Goal: Find specific page/section: Find specific page/section

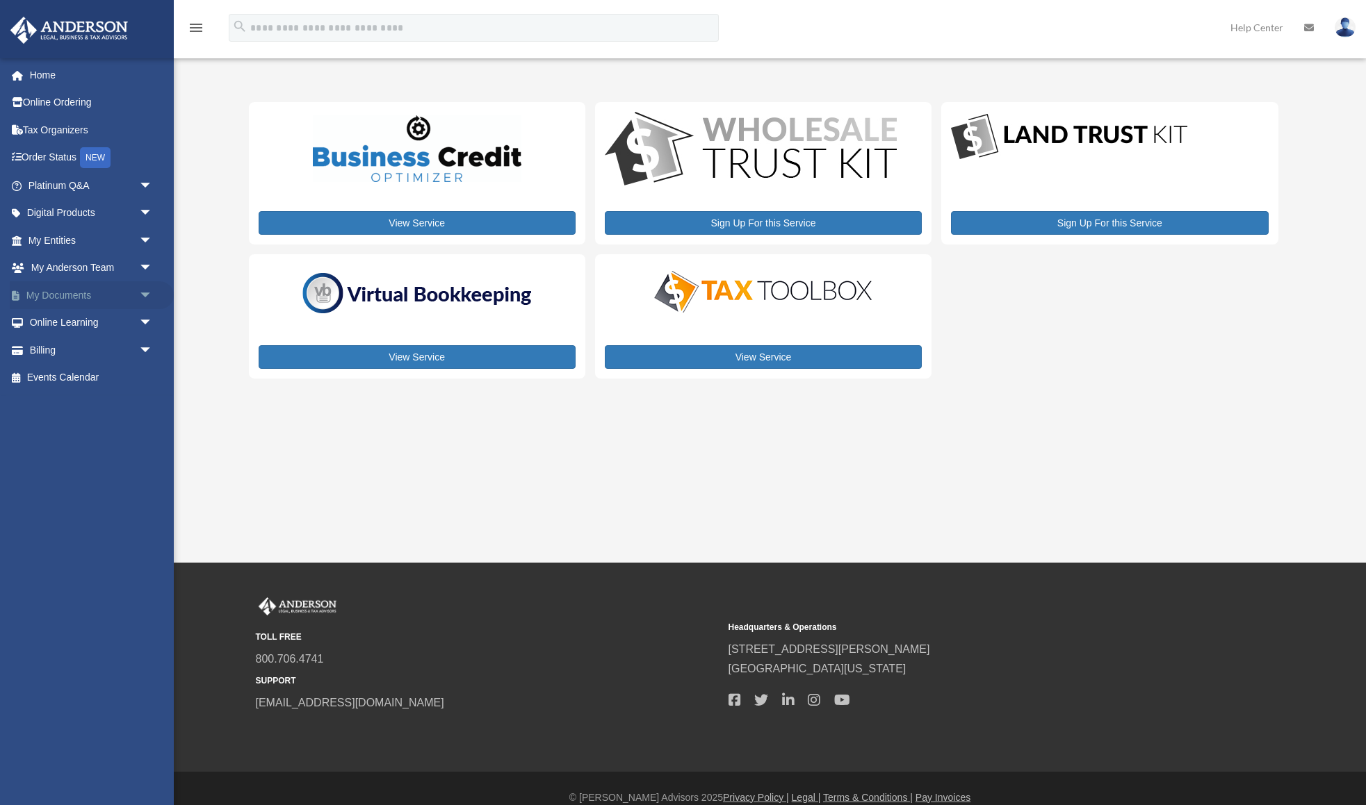
click at [139, 290] on span "arrow_drop_down" at bounding box center [153, 295] width 28 height 28
click at [60, 318] on link "Box" at bounding box center [96, 323] width 154 height 28
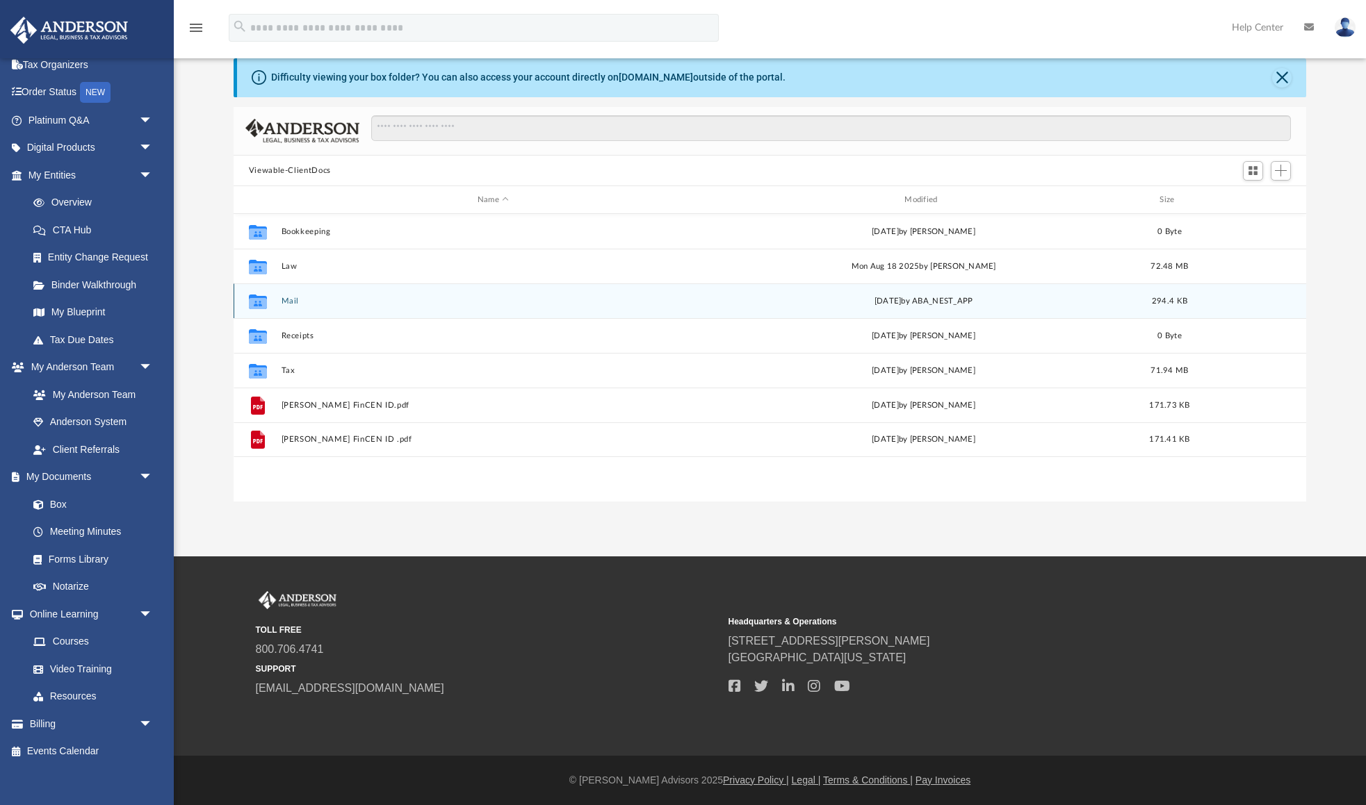
scroll to position [40, 0]
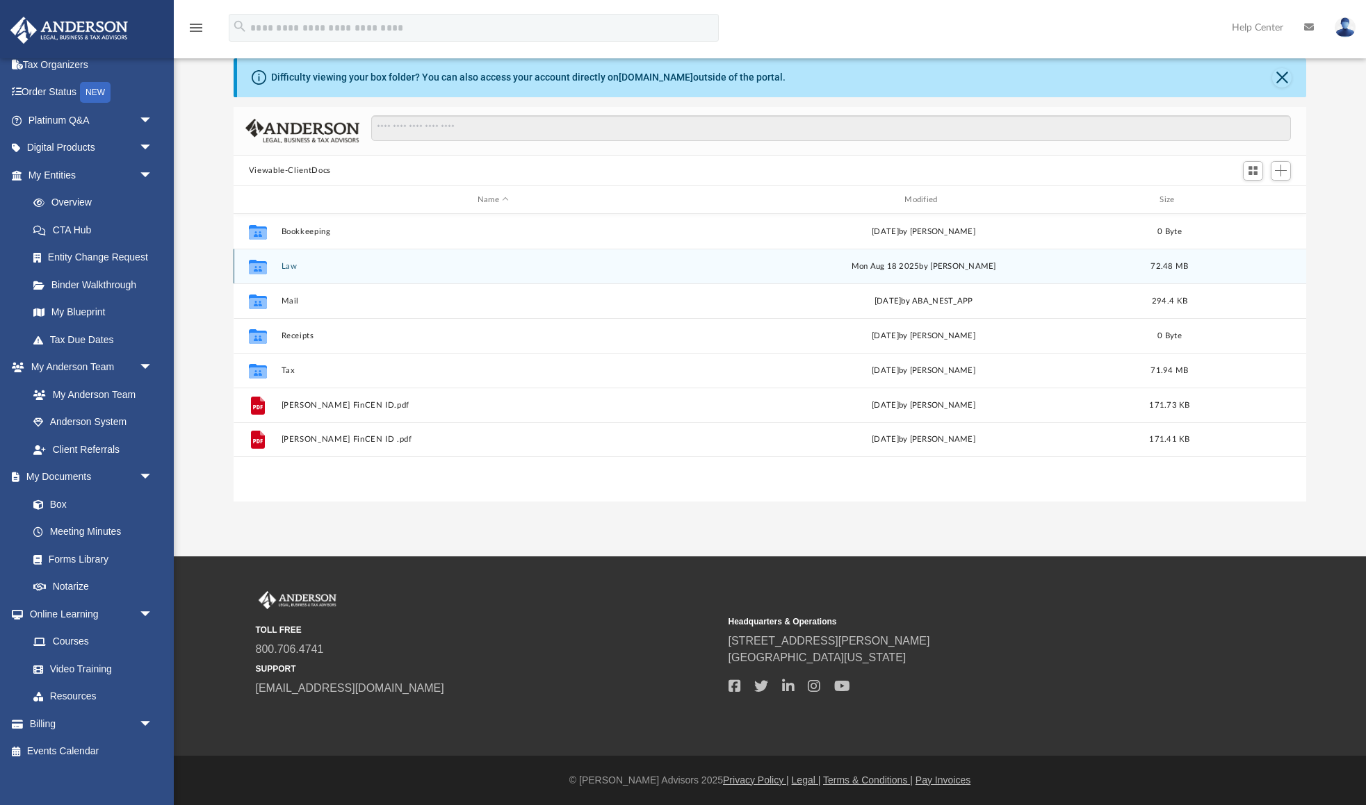
click at [286, 272] on div "Collaborated Folder Law Mon Aug 18 2025 by Mercy Solon 72.48 MB" at bounding box center [770, 266] width 1073 height 35
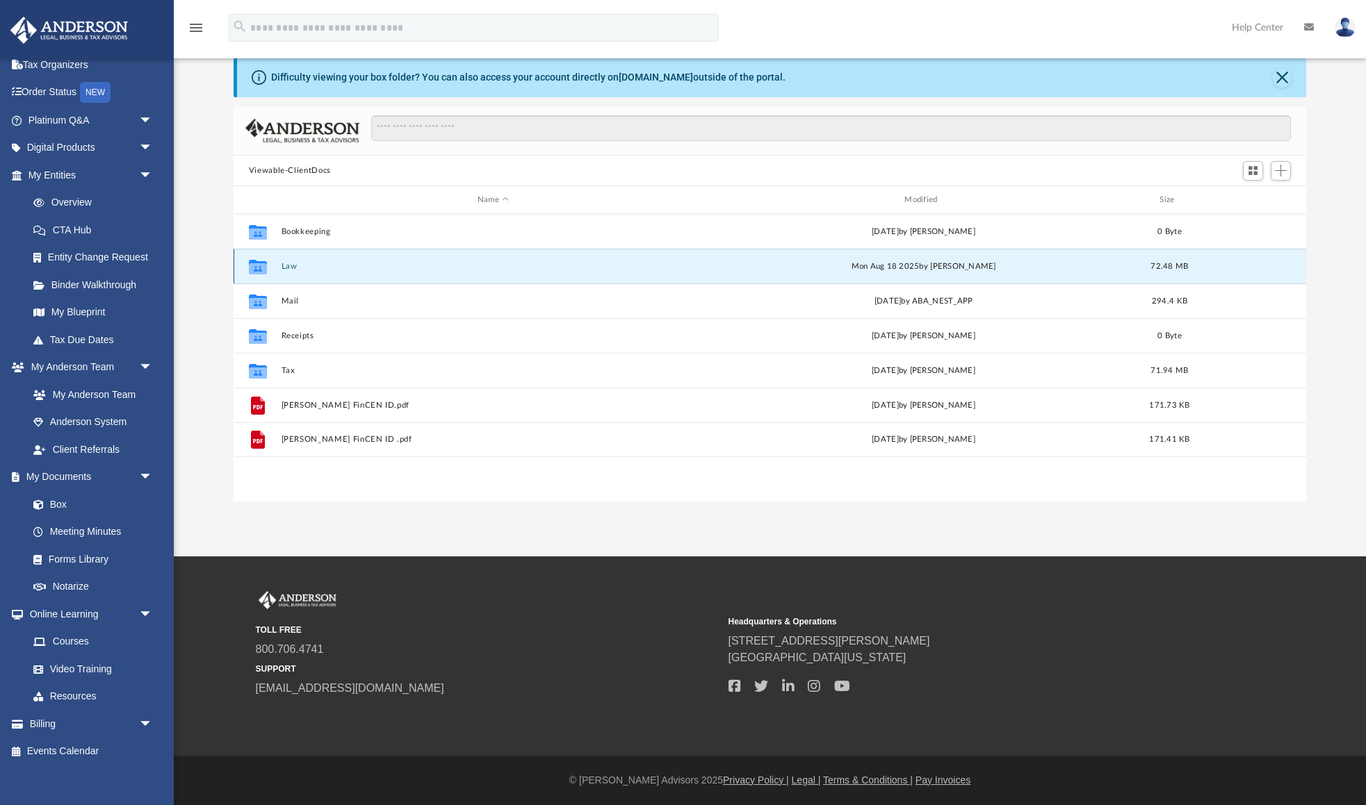
click at [285, 266] on button "Law" at bounding box center [493, 266] width 424 height 9
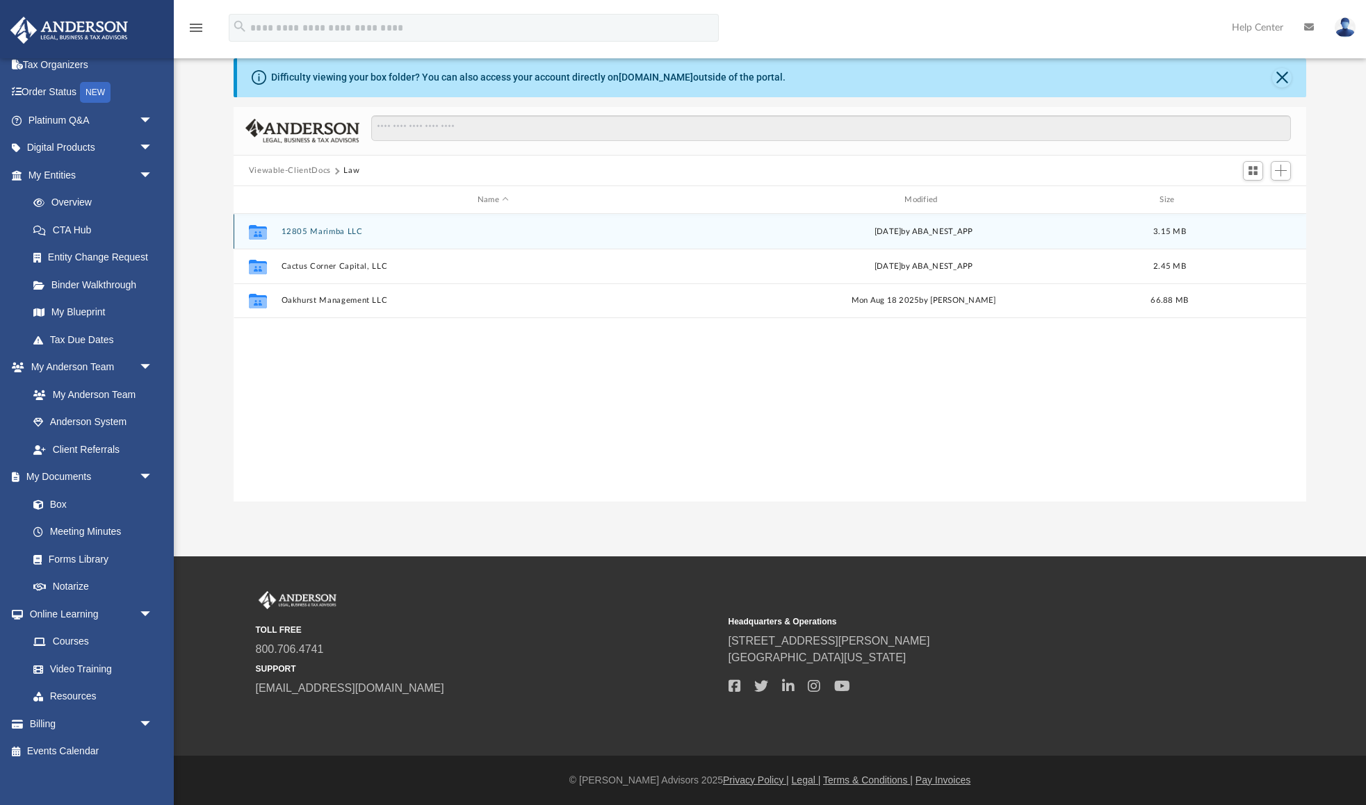
click at [325, 230] on button "12805 Marimba LLC" at bounding box center [493, 231] width 424 height 9
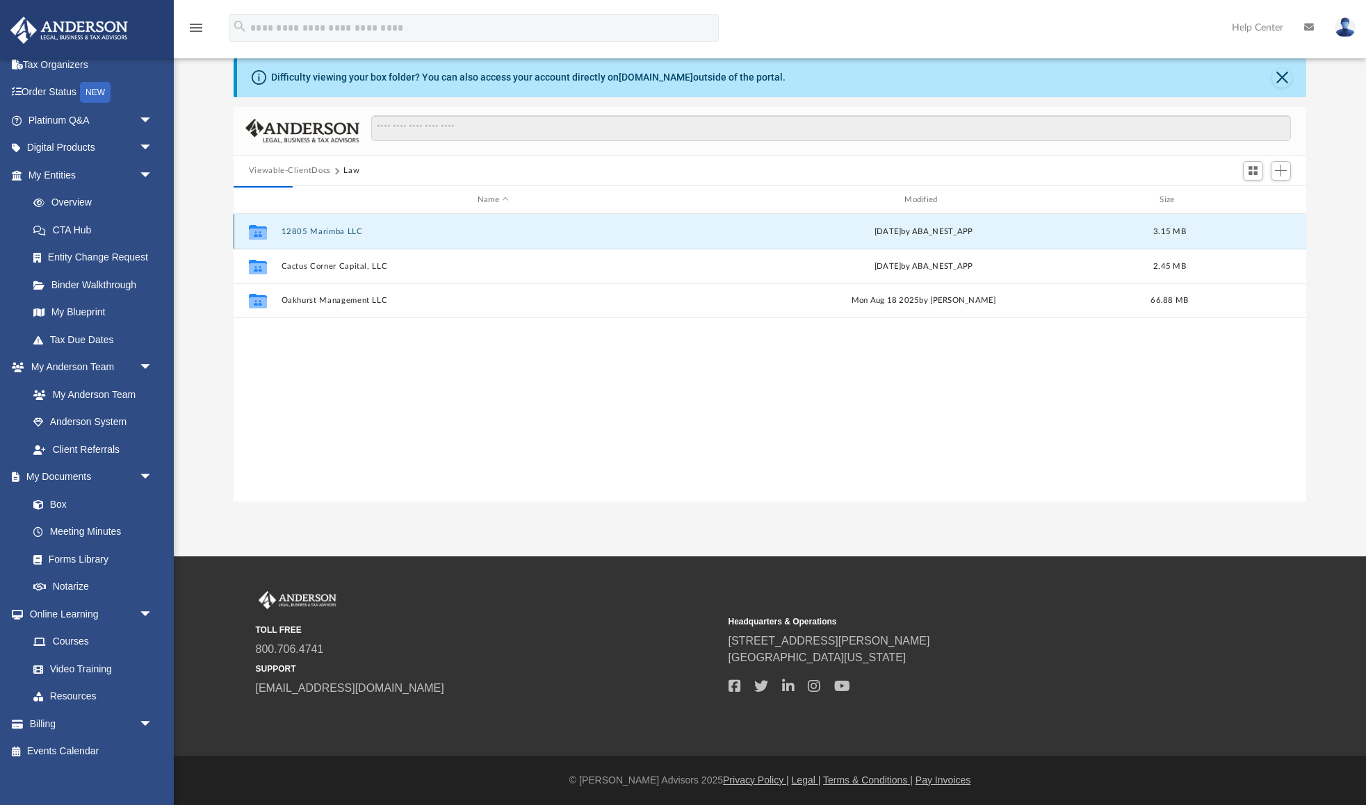
click at [325, 231] on button "12805 Marimba LLC" at bounding box center [493, 231] width 424 height 9
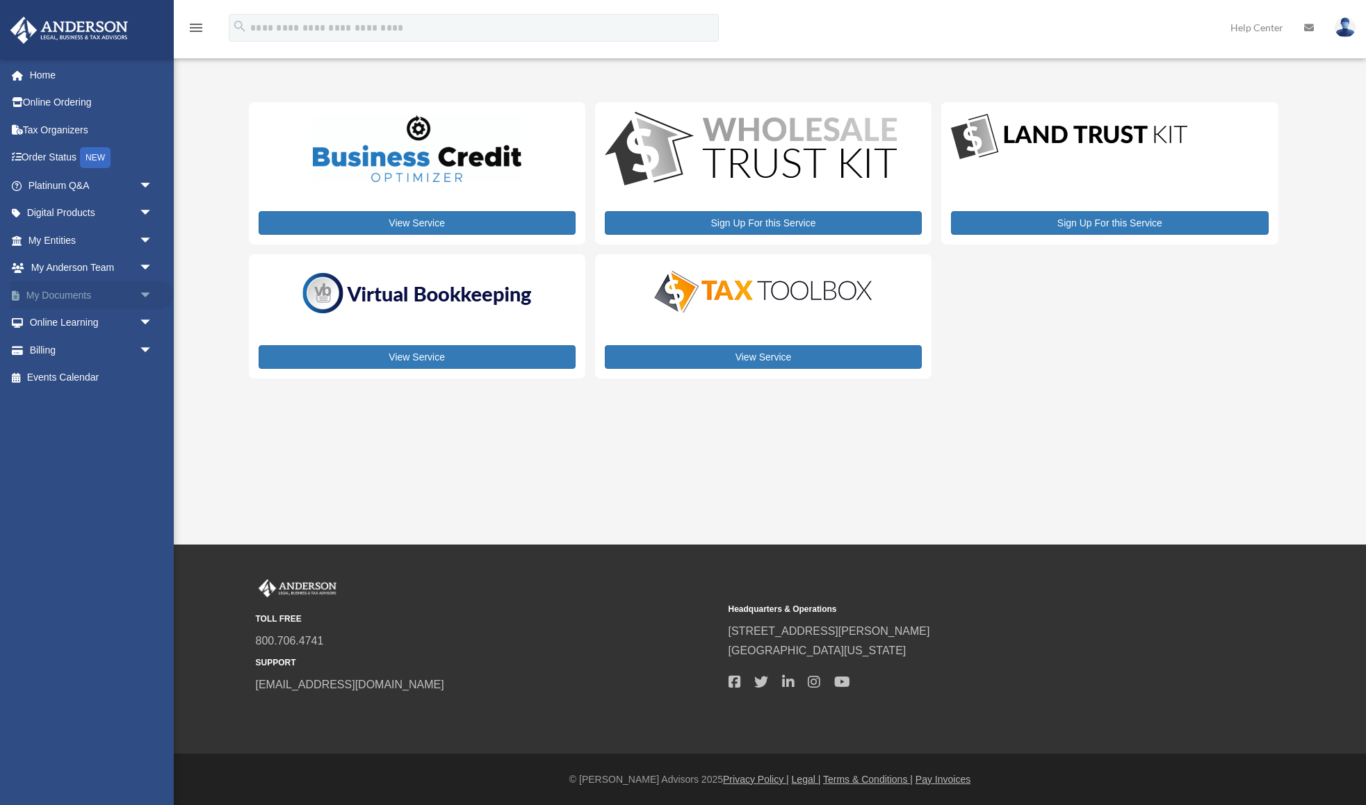
click at [139, 288] on span "arrow_drop_down" at bounding box center [153, 295] width 28 height 28
click at [87, 372] on link "Forms Library" at bounding box center [96, 378] width 154 height 28
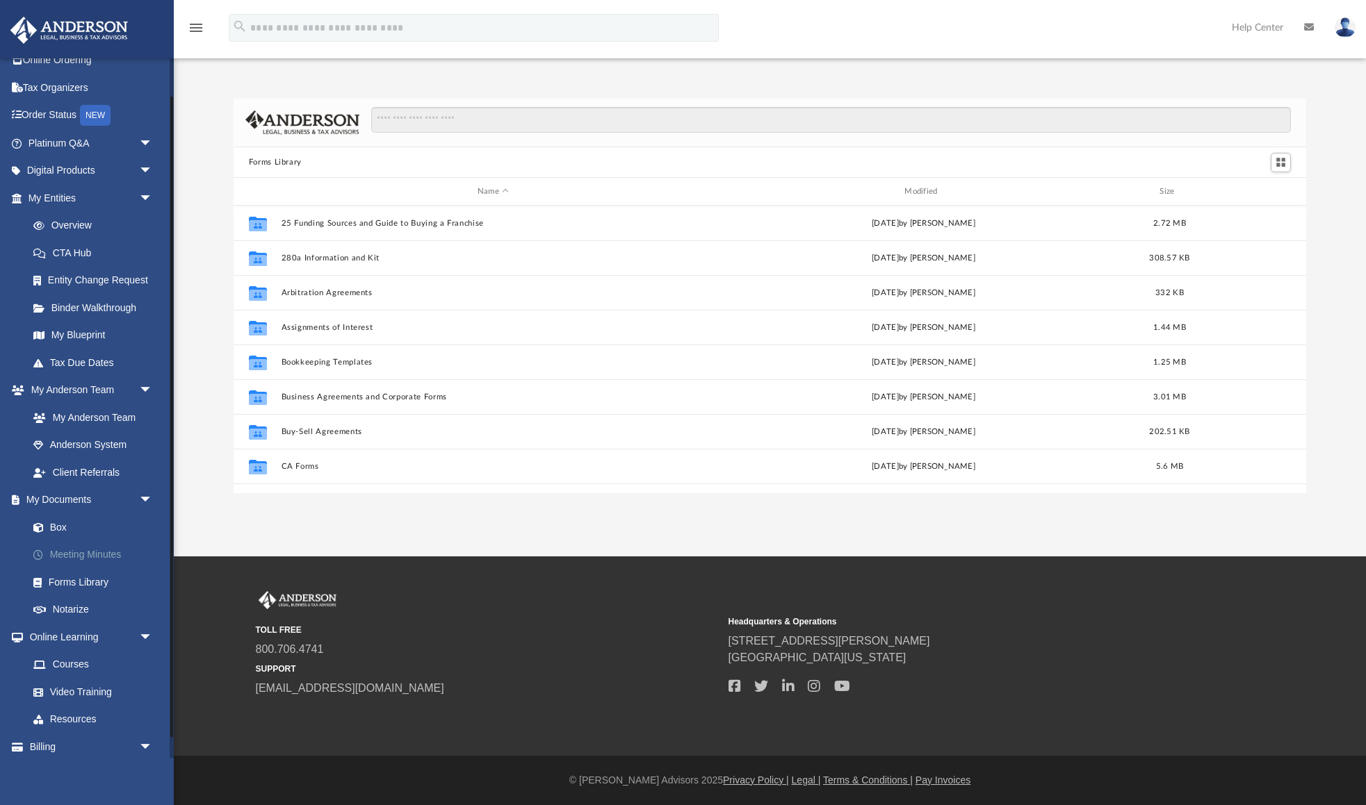
scroll to position [44, 0]
click at [53, 521] on link "Box" at bounding box center [96, 526] width 154 height 28
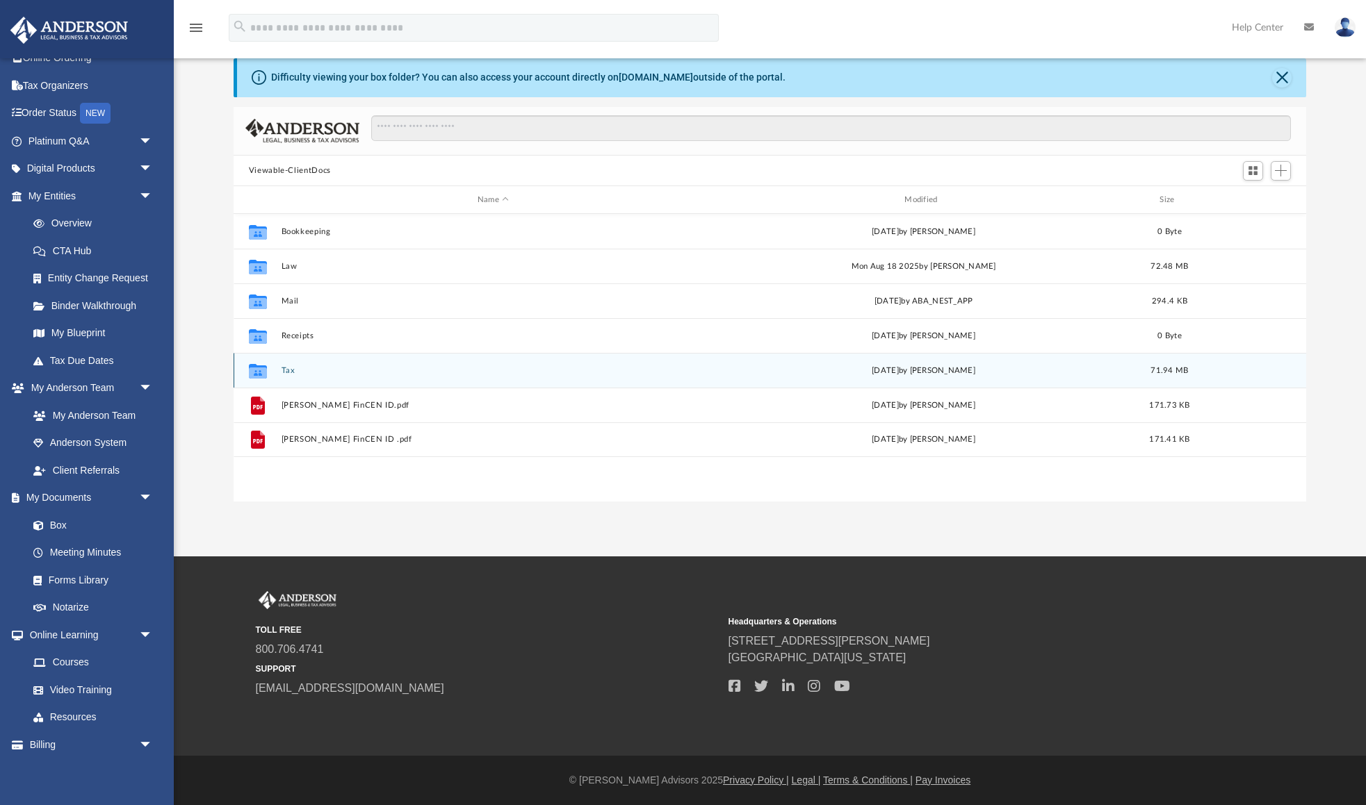
scroll to position [40, 0]
click at [289, 372] on button "Tax" at bounding box center [493, 370] width 424 height 9
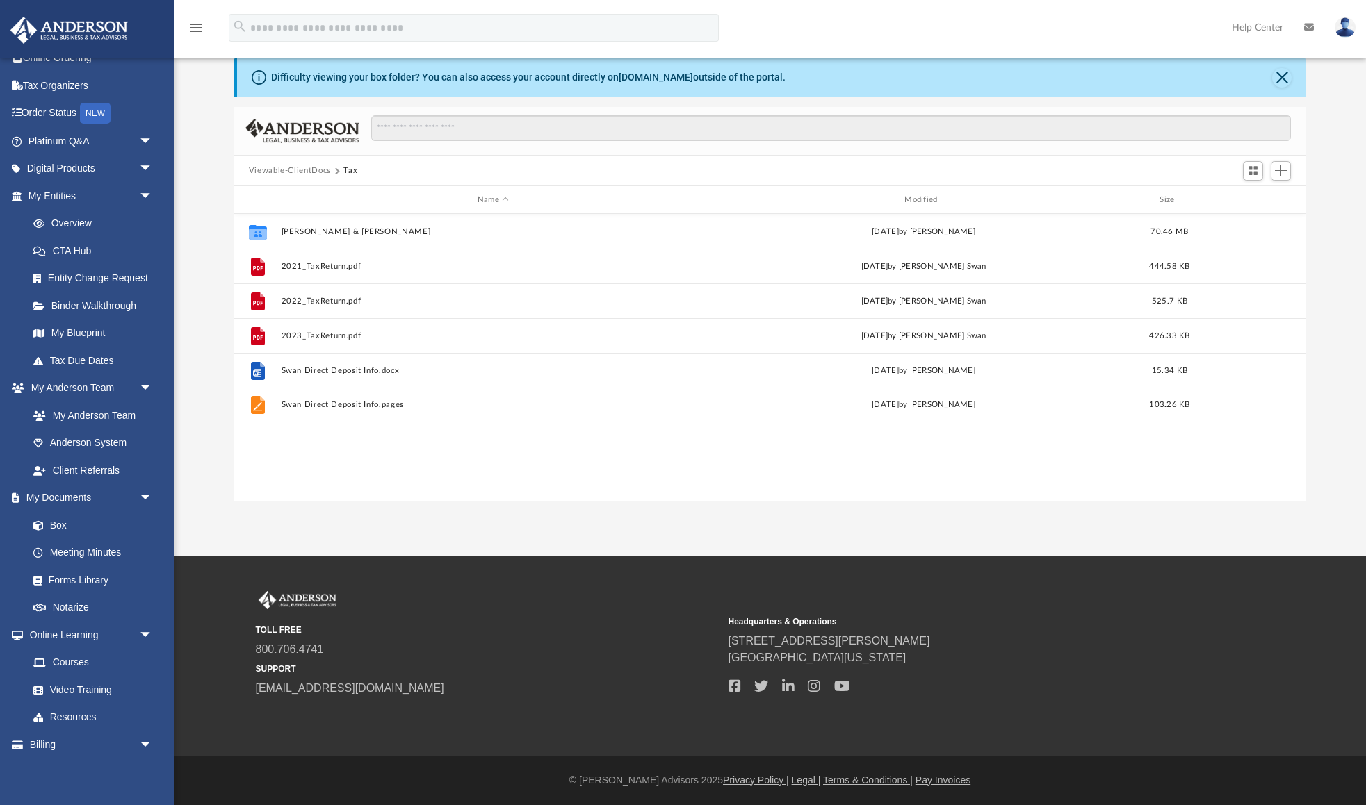
click at [297, 168] on button "Viewable-ClientDocs" at bounding box center [290, 171] width 82 height 13
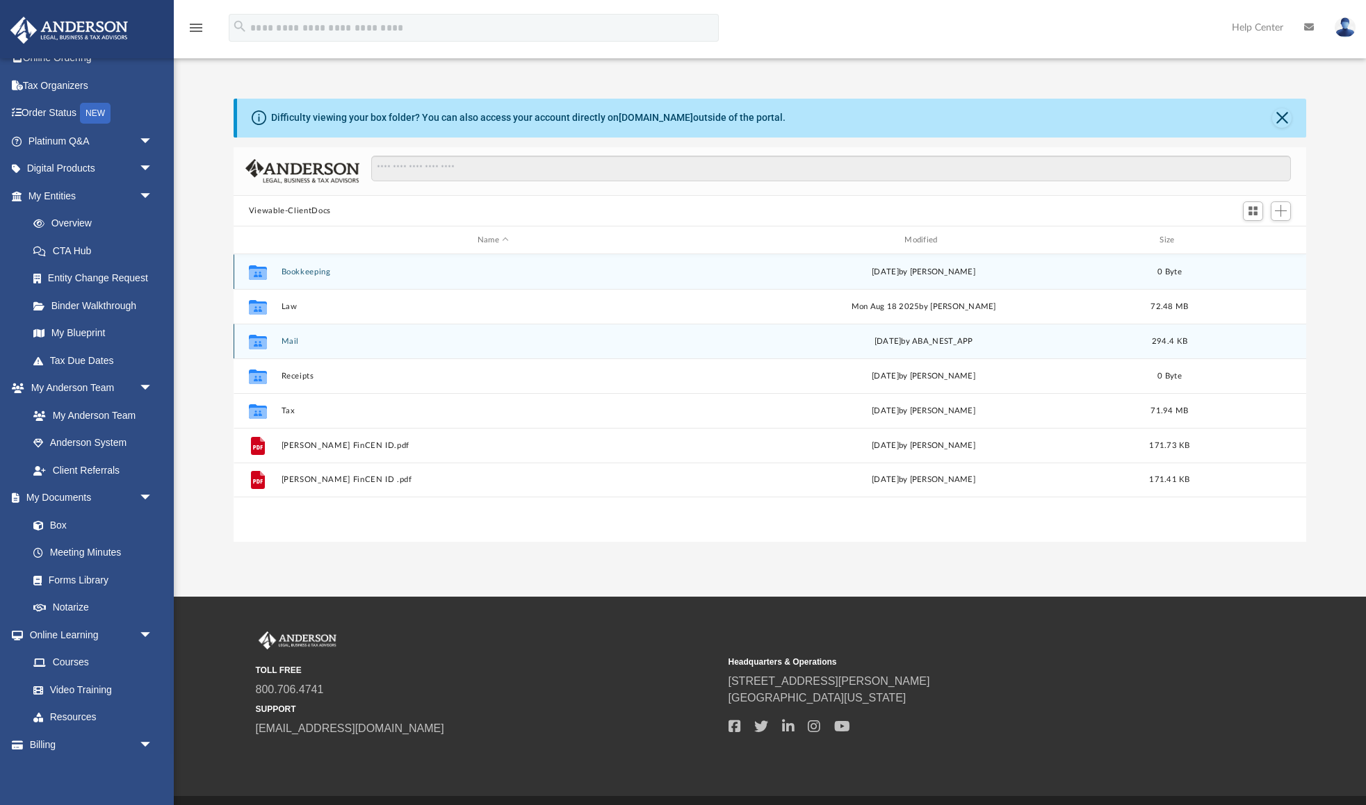
scroll to position [0, 0]
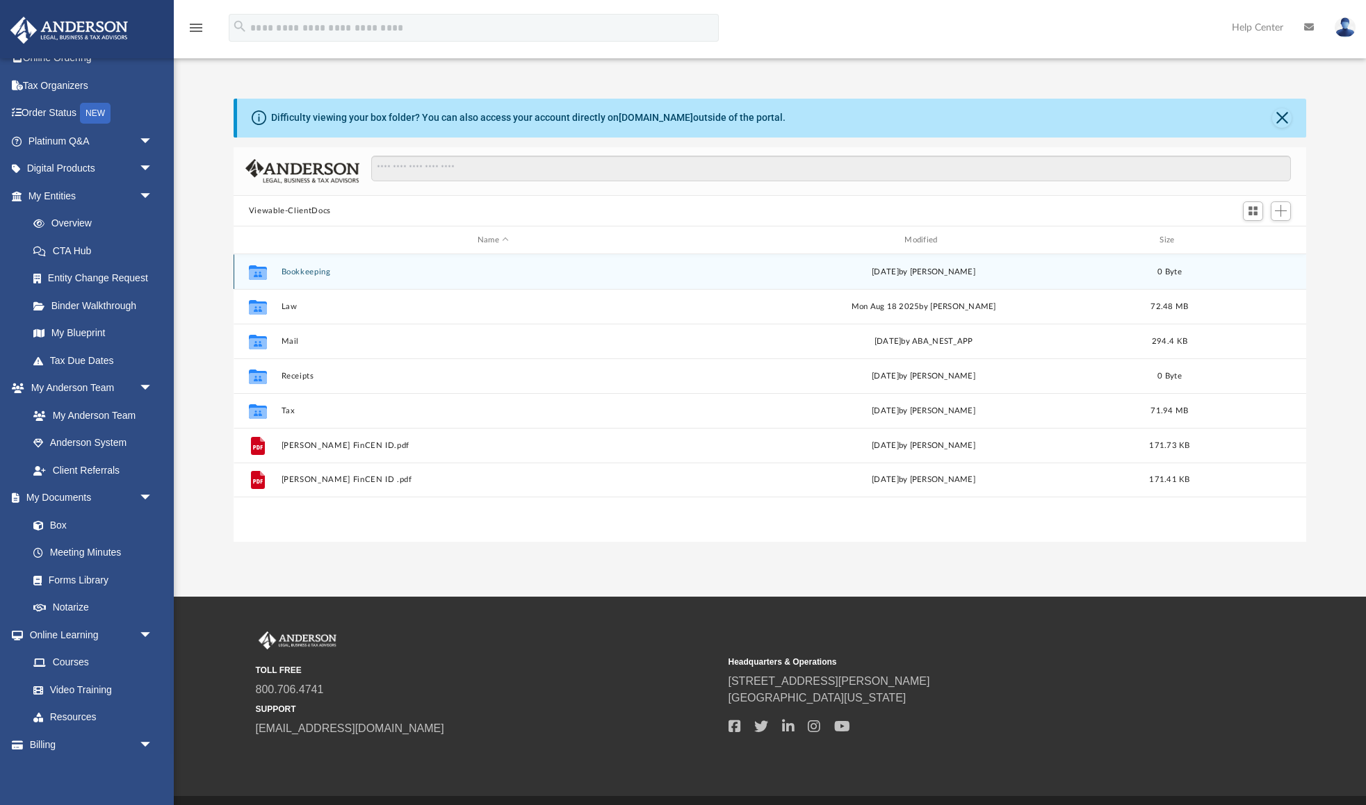
click at [317, 270] on button "Bookkeeping" at bounding box center [493, 272] width 424 height 9
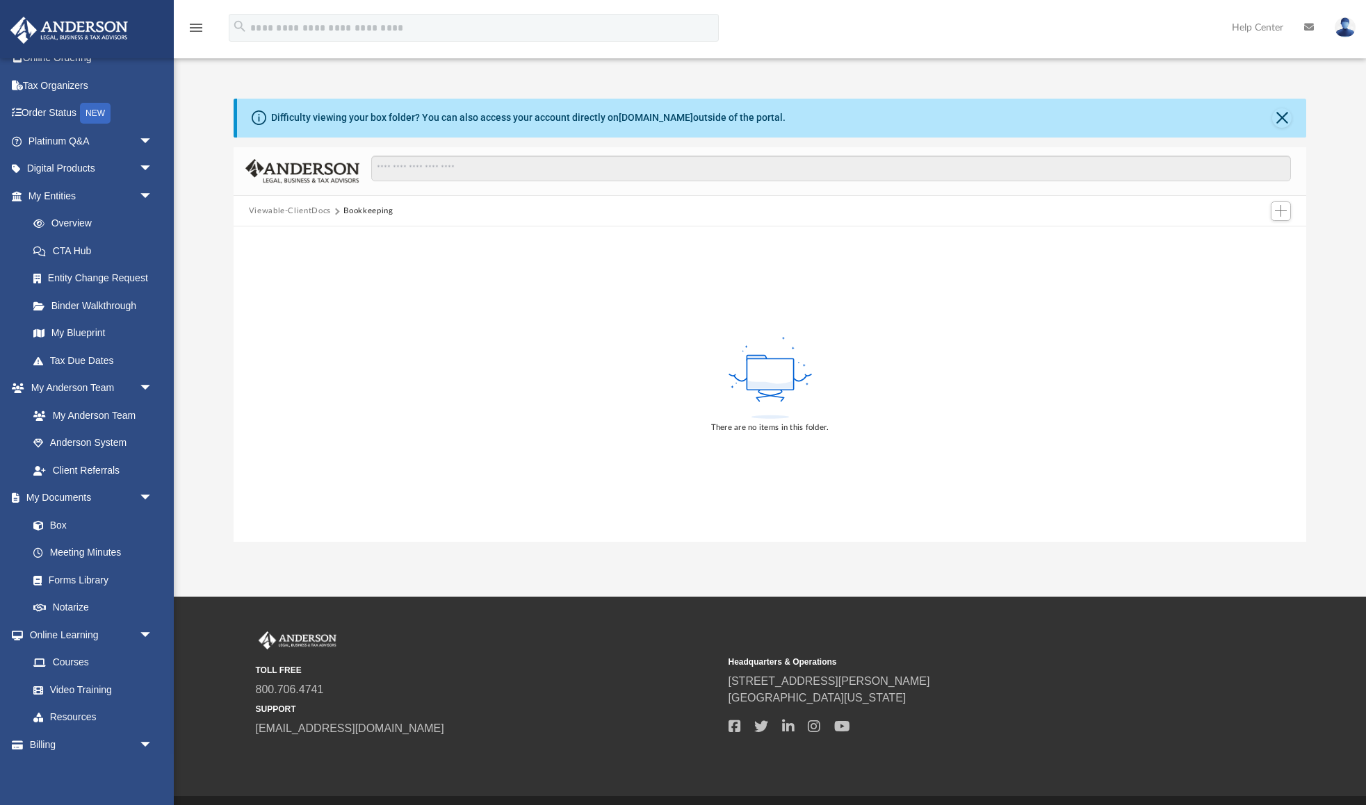
click at [291, 213] on button "Viewable-ClientDocs" at bounding box center [290, 211] width 82 height 13
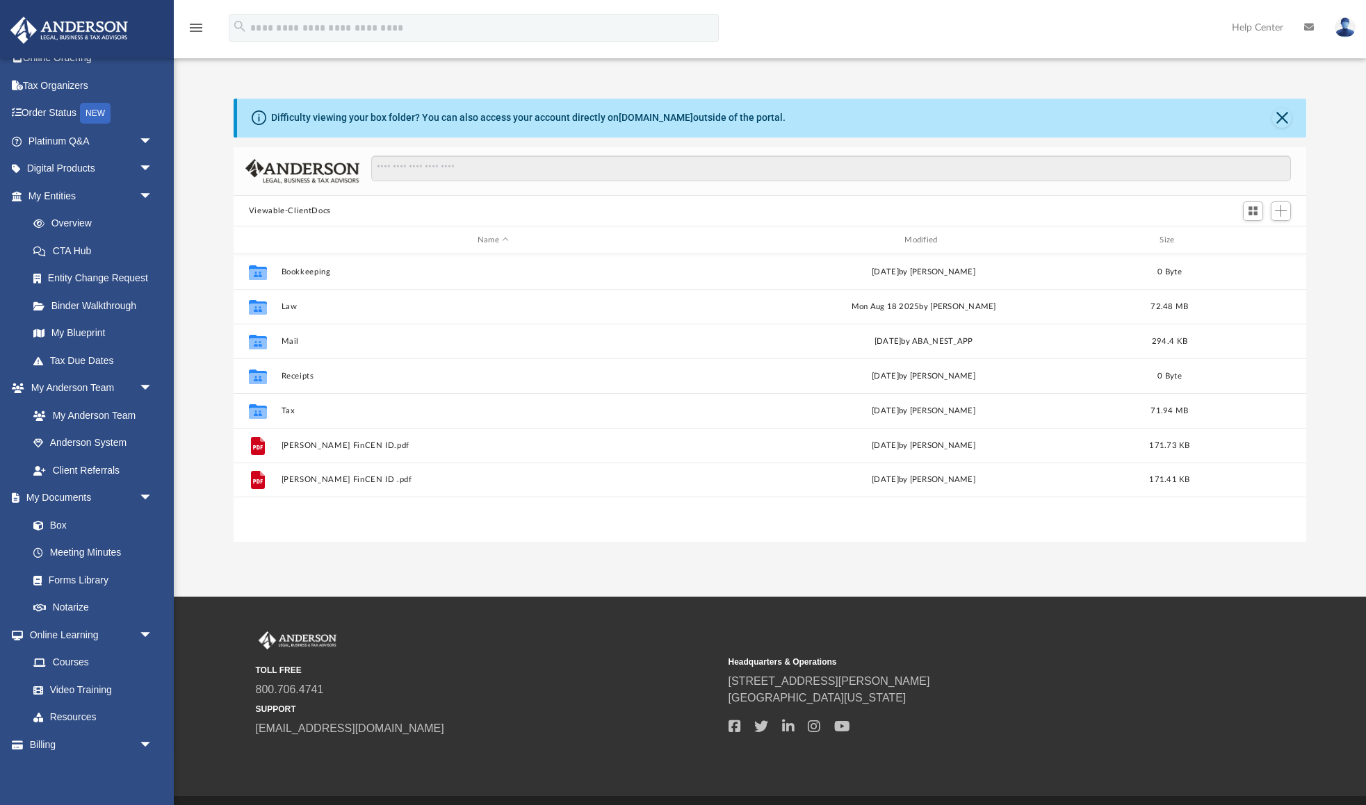
scroll to position [316, 1072]
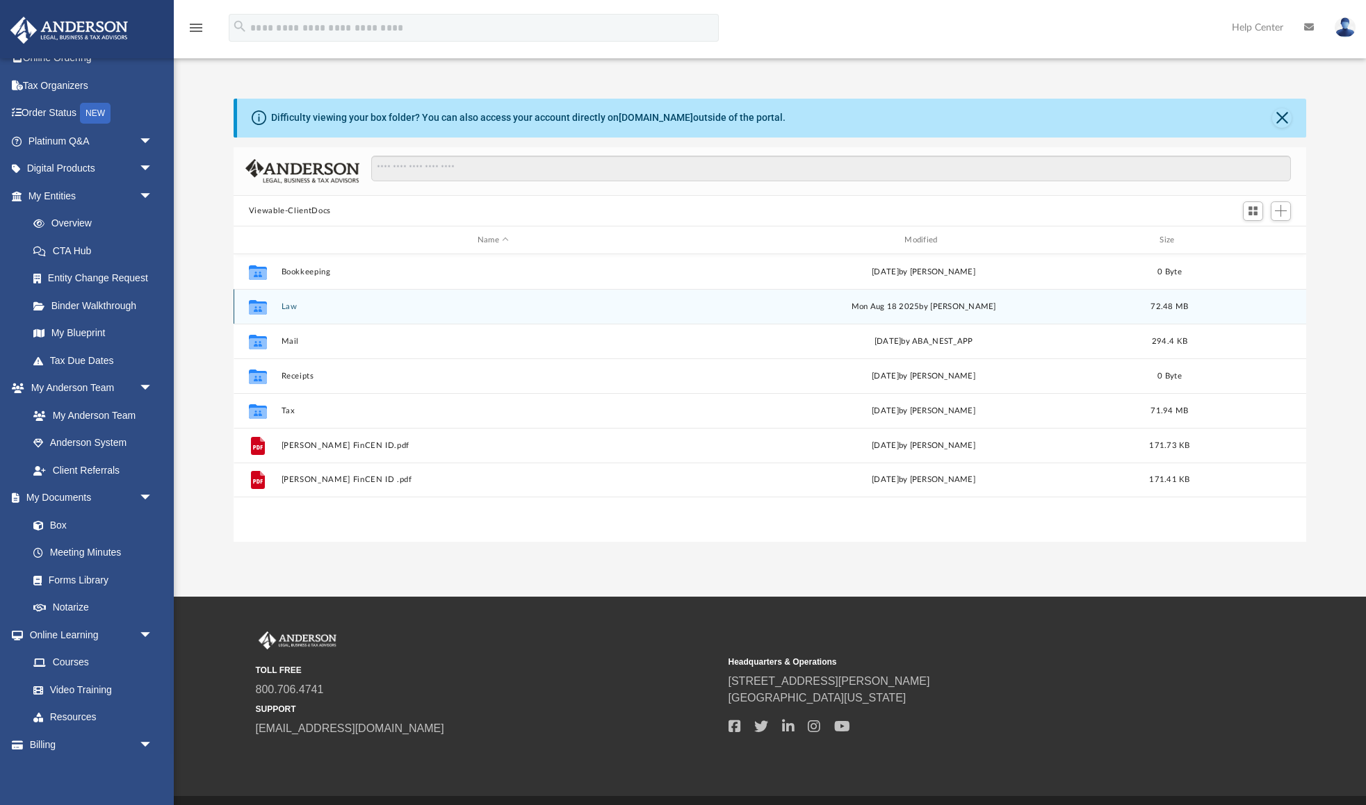
click at [293, 311] on button "Law" at bounding box center [493, 306] width 424 height 9
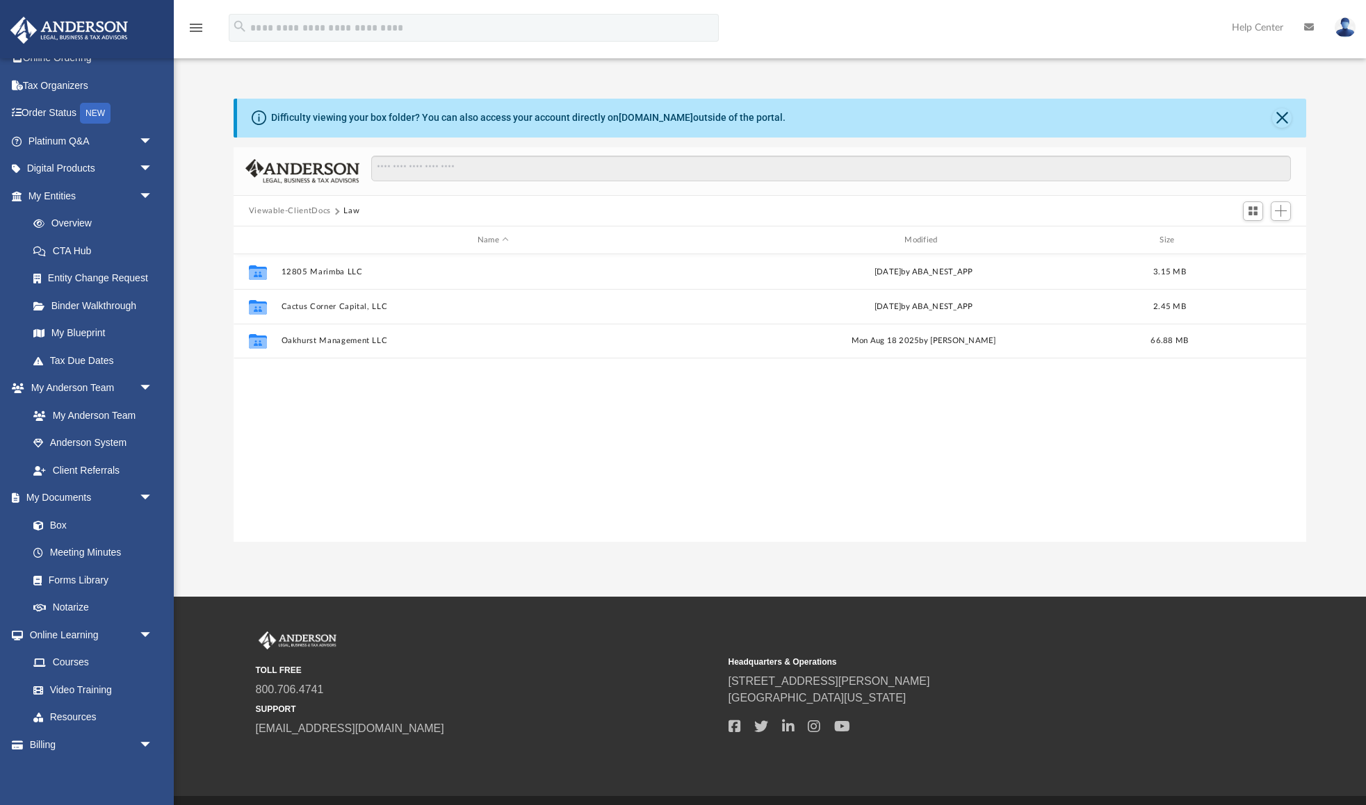
click at [287, 206] on button "Viewable-ClientDocs" at bounding box center [290, 211] width 82 height 13
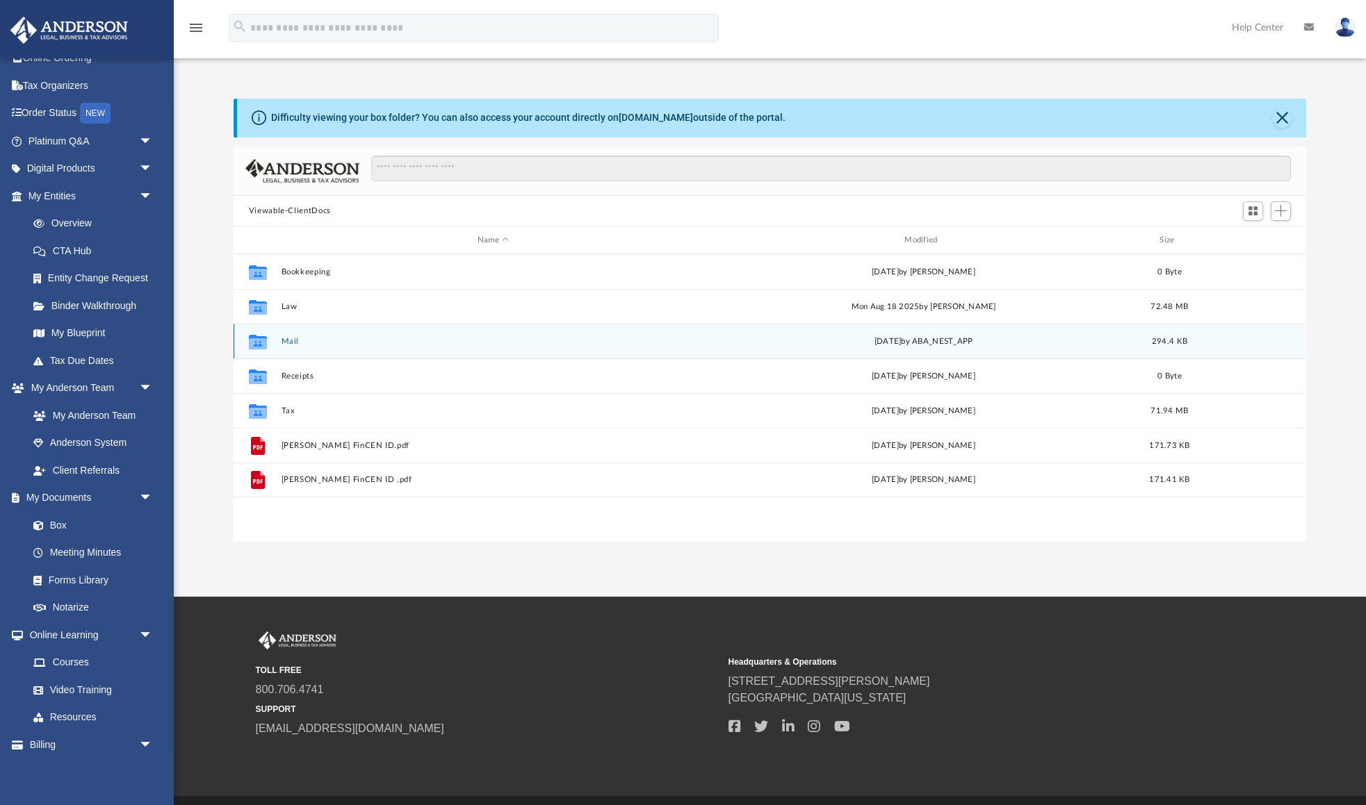
click at [289, 343] on button "Mail" at bounding box center [493, 341] width 424 height 9
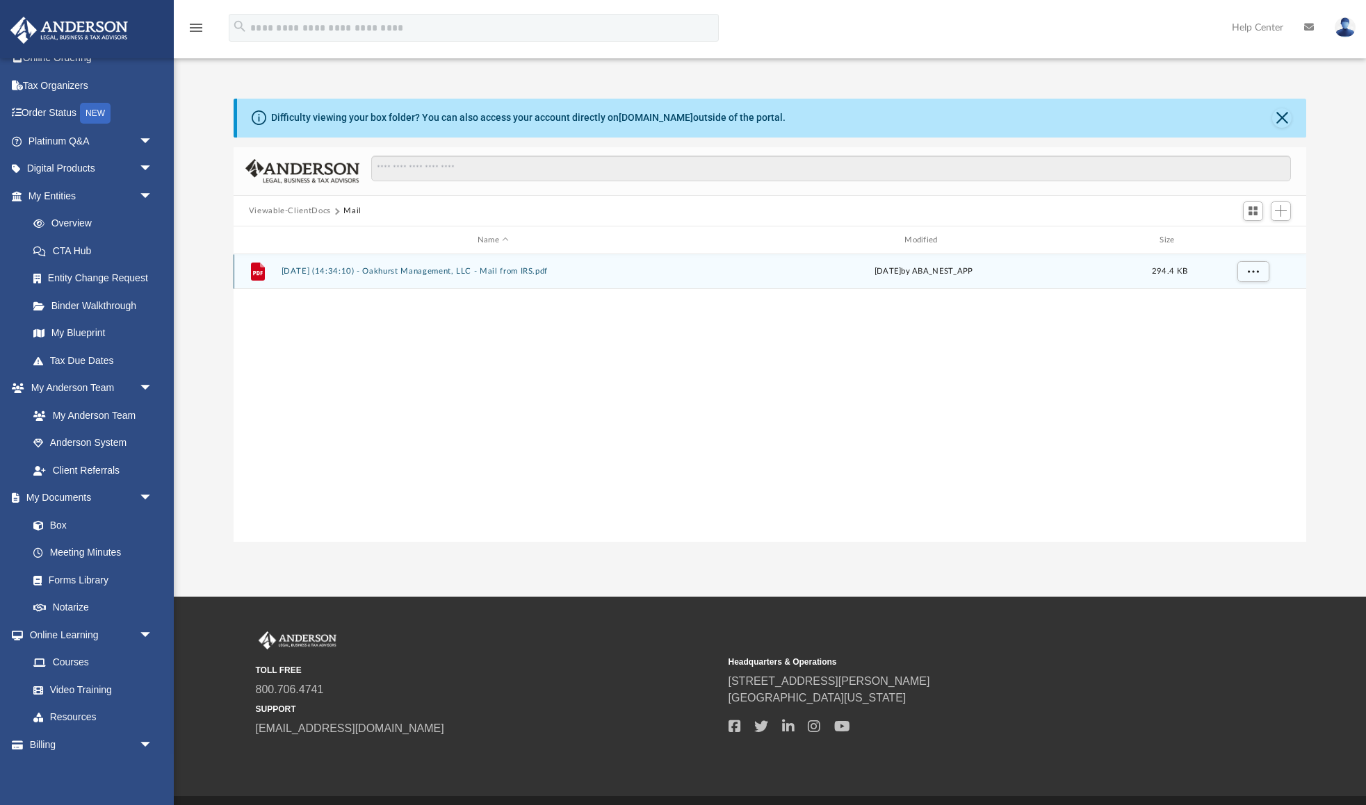
click at [332, 275] on button "2025.04.08 (14:34:10) - Oakhurst Management, LLC - Mail from IRS.pdf" at bounding box center [493, 272] width 424 height 9
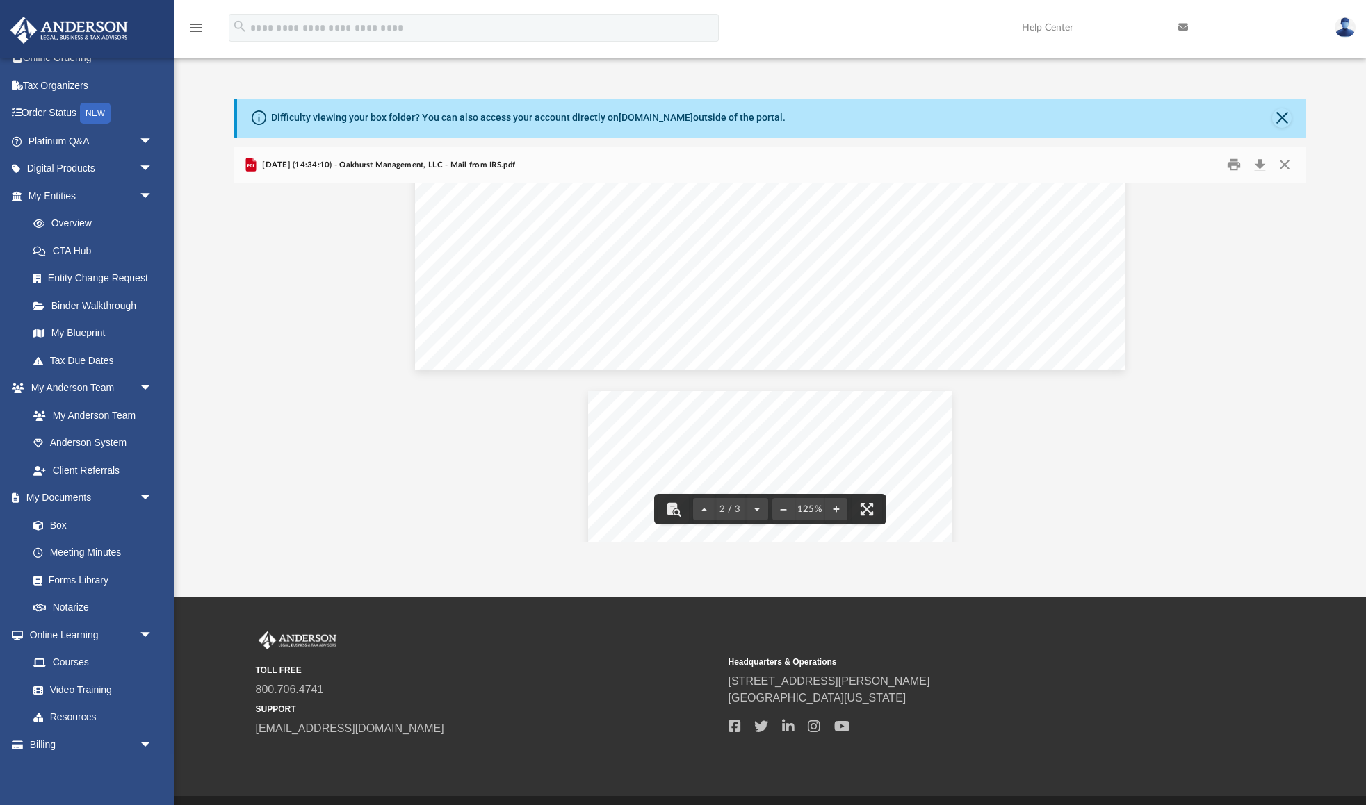
scroll to position [803, 0]
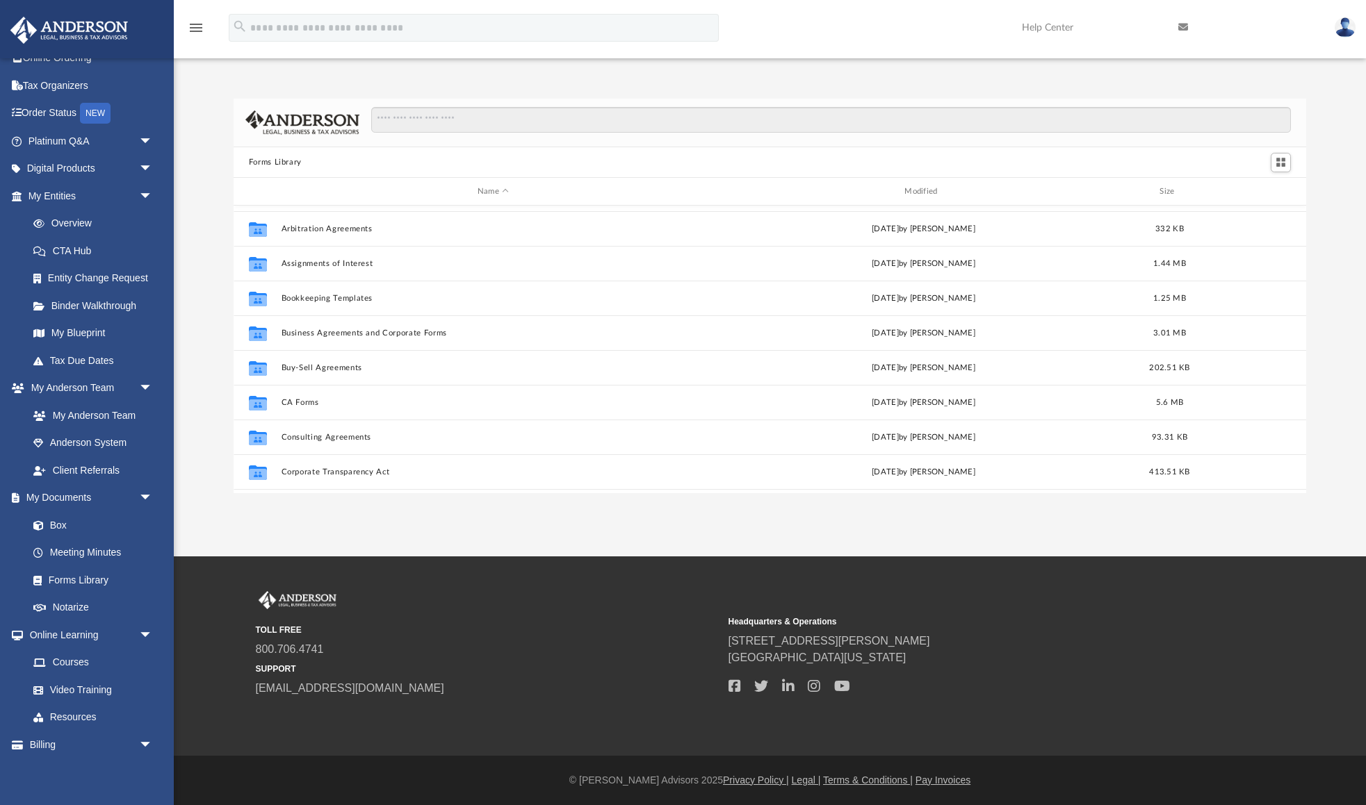
scroll to position [72, 0]
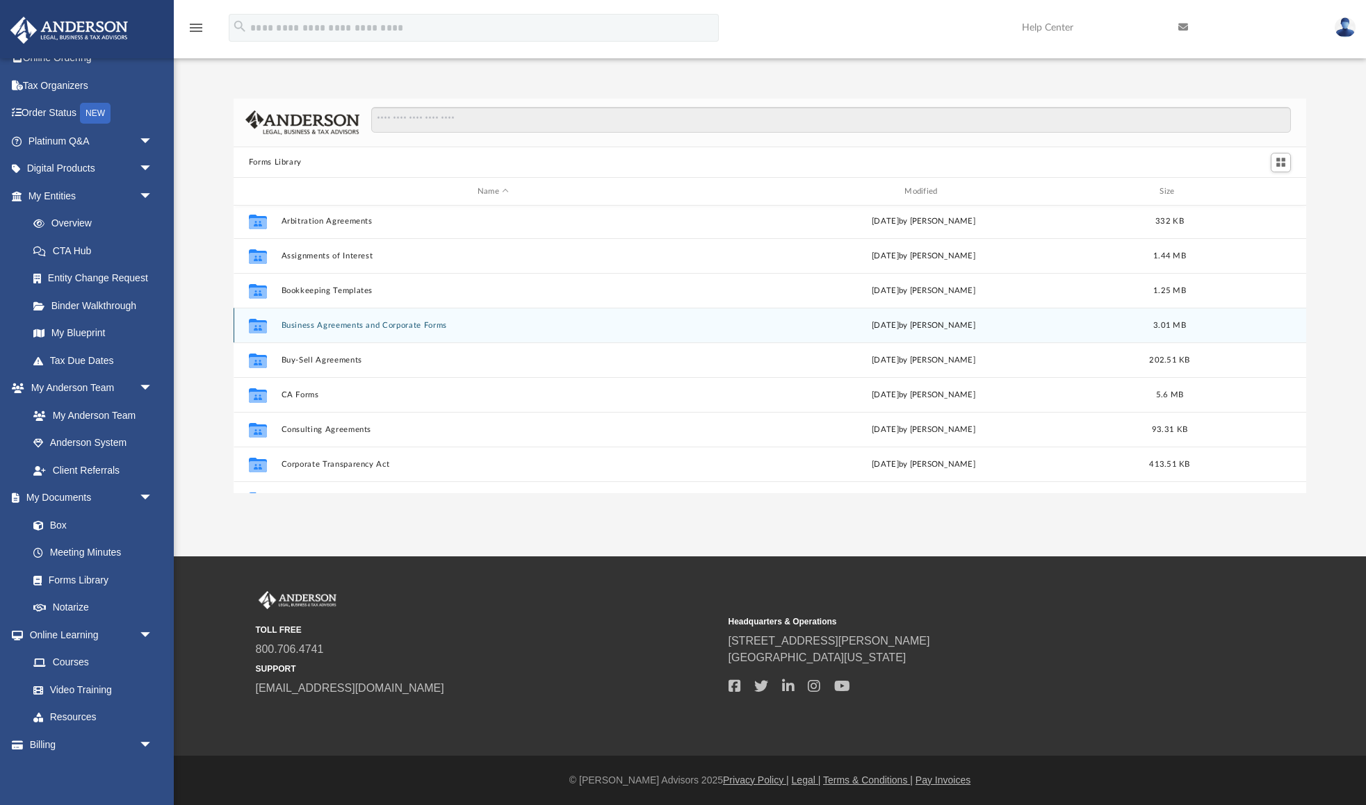
click at [356, 328] on button "Business Agreements and Corporate Forms" at bounding box center [493, 325] width 424 height 9
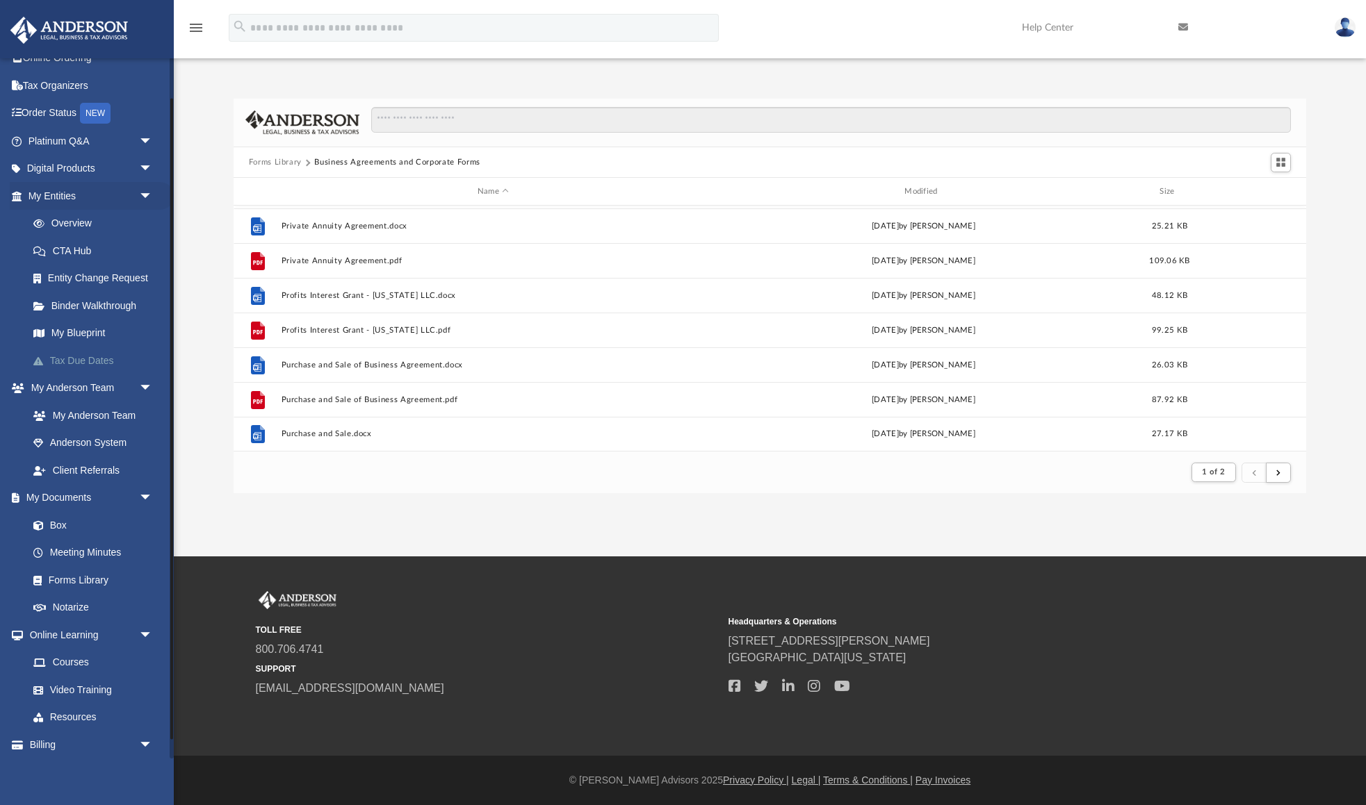
scroll to position [1491, 0]
click at [56, 120] on link "Order Status NEW" at bounding box center [92, 113] width 164 height 28
